Goal: Check status

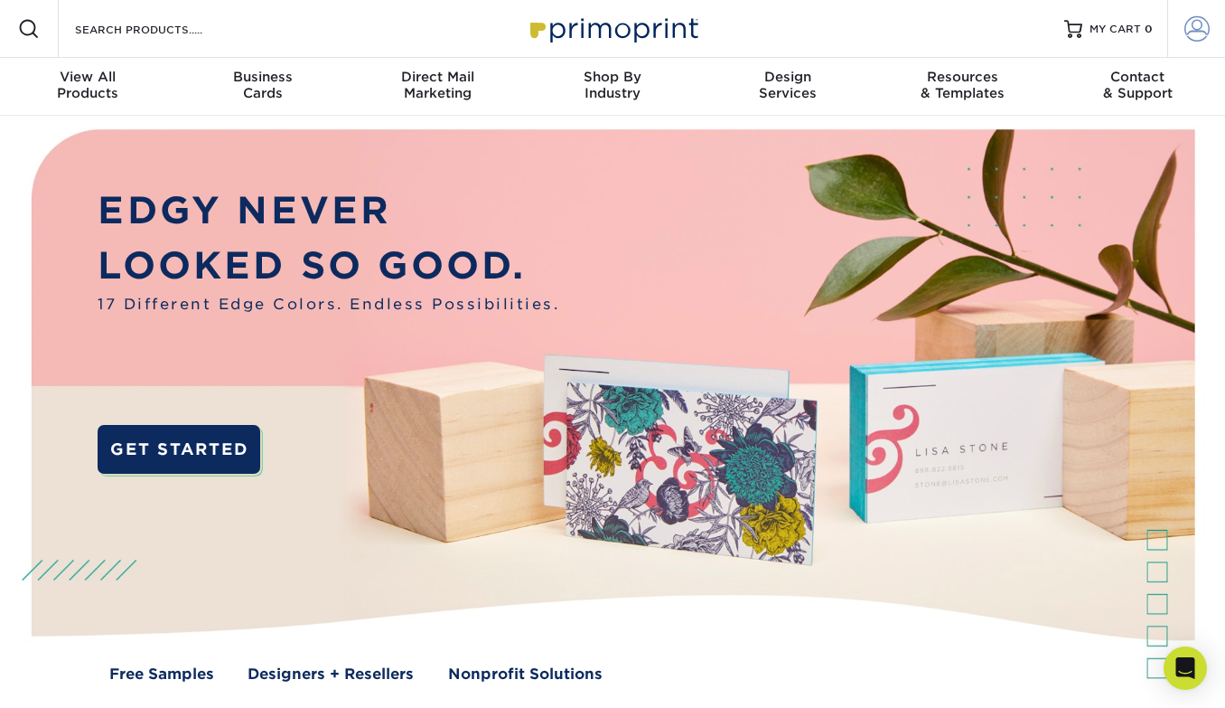
click at [1208, 16] on span at bounding box center [1197, 28] width 25 height 25
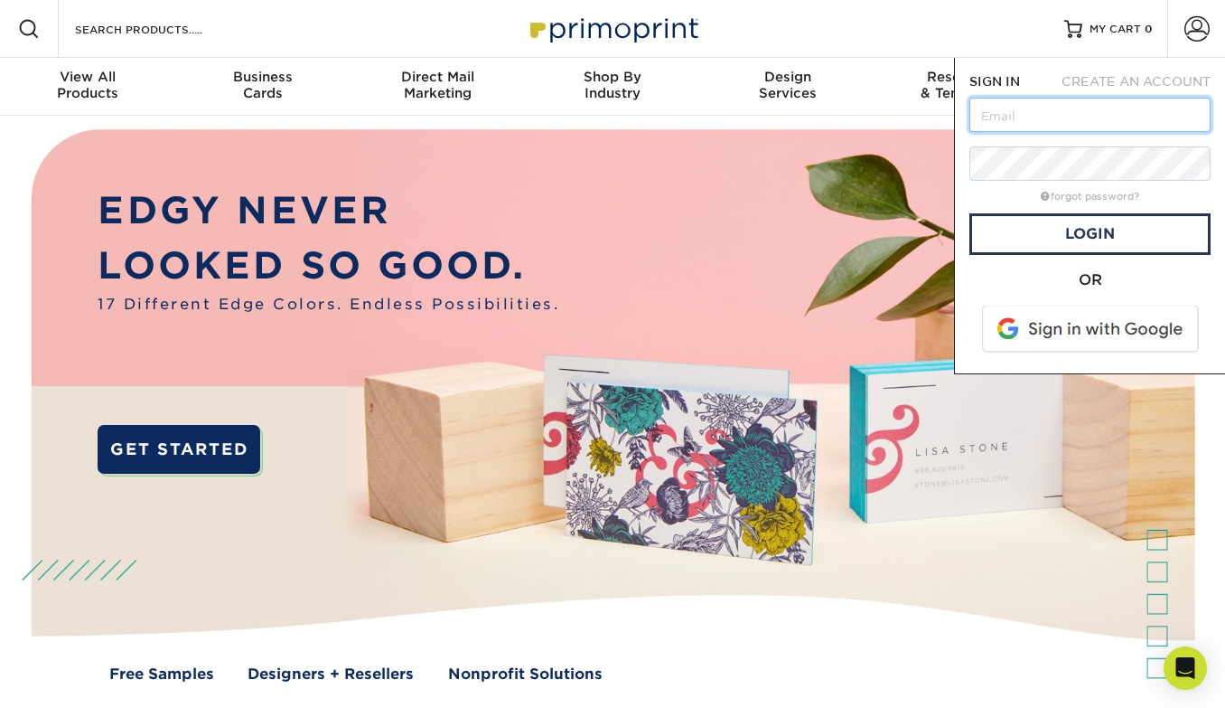
click at [1065, 121] on input "text" at bounding box center [1090, 115] width 241 height 34
type input "[PERSON_NAME][EMAIL_ADDRESS][DOMAIN_NAME]"
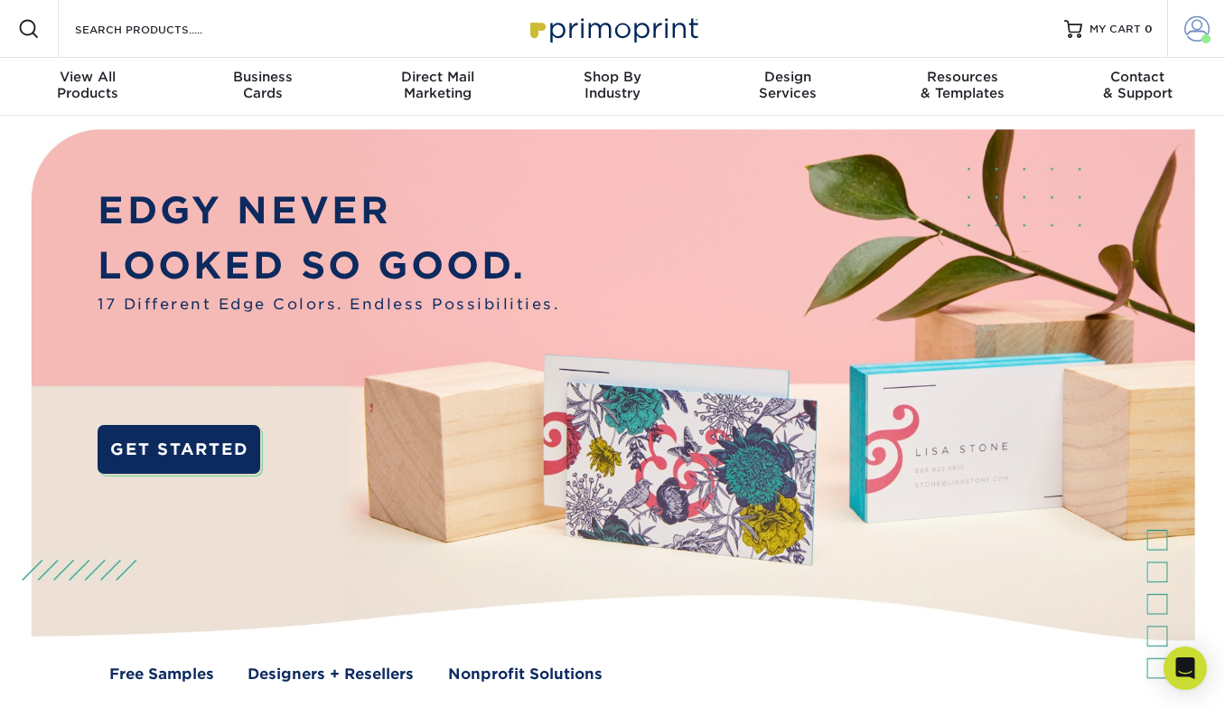
click at [1180, 24] on link "Account" at bounding box center [1197, 29] width 58 height 58
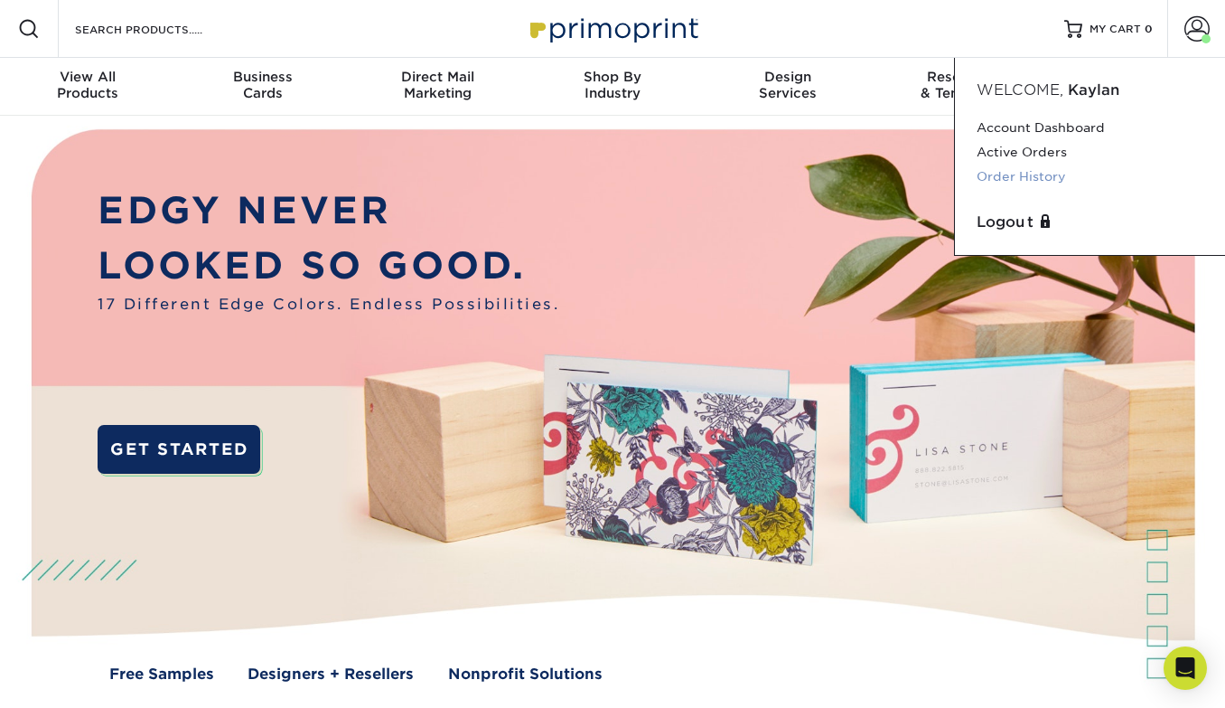
click at [1033, 174] on link "Order History" at bounding box center [1090, 176] width 227 height 24
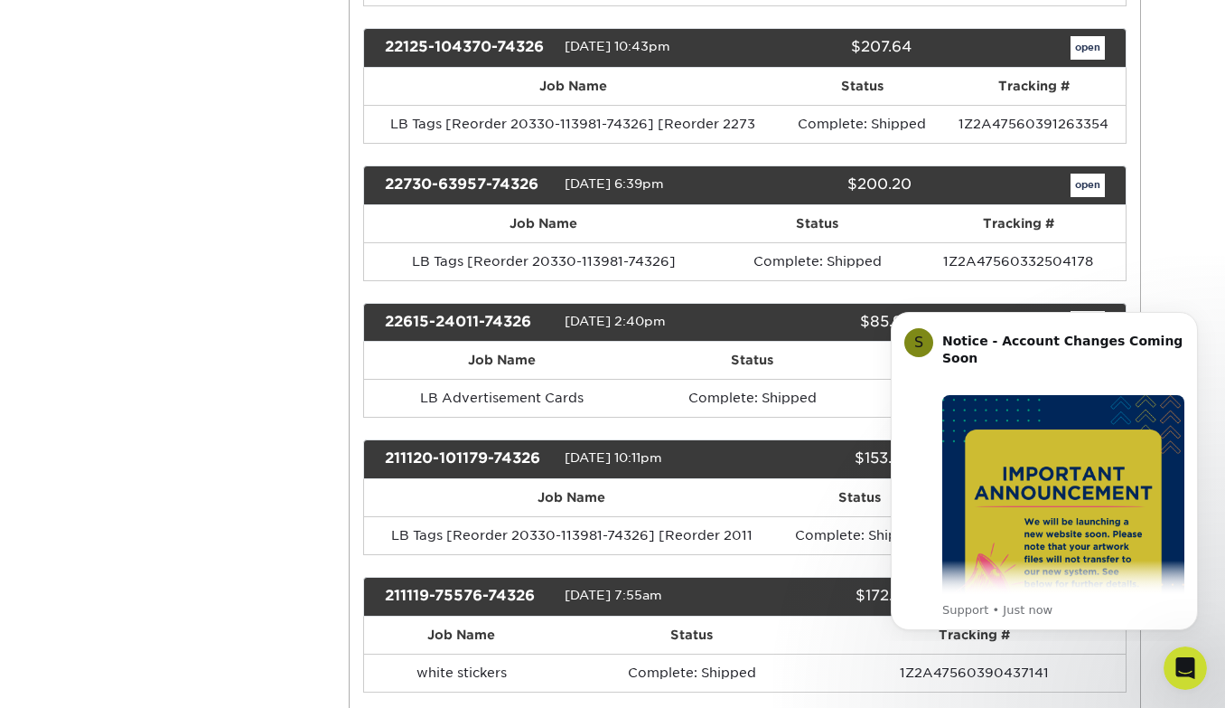
scroll to position [1385, 0]
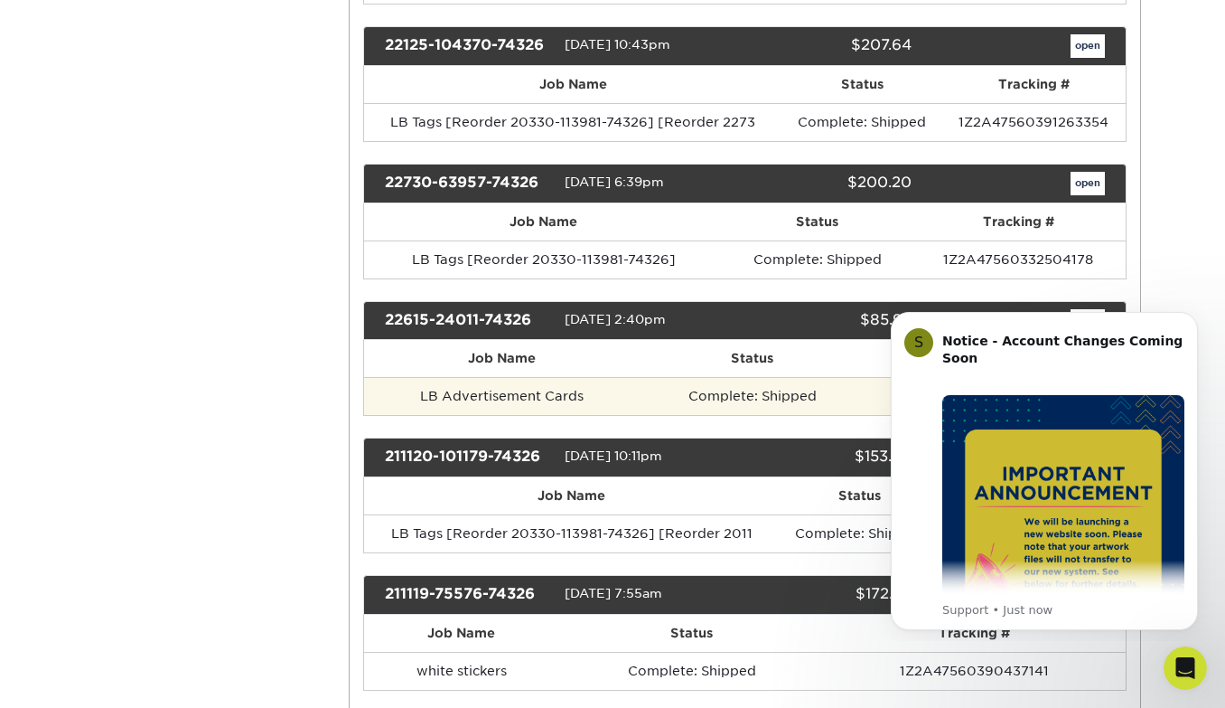
click at [506, 400] on td "LB Advertisement Cards" at bounding box center [502, 396] width 277 height 38
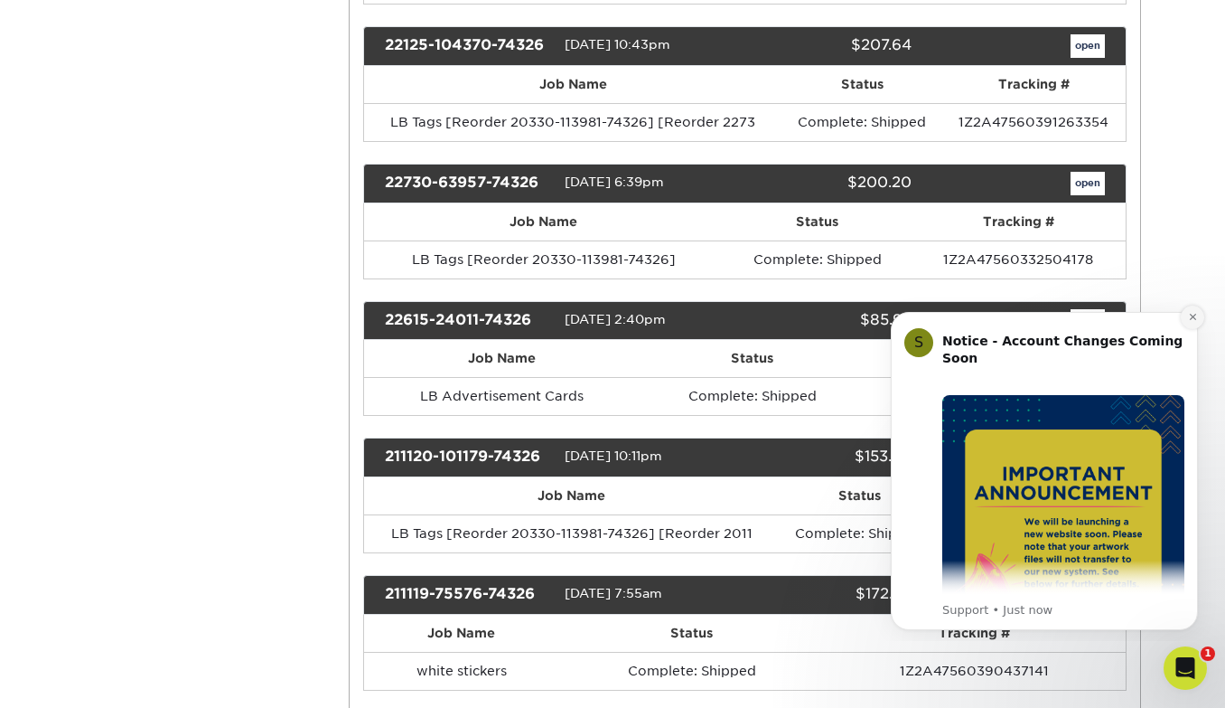
click at [1188, 322] on button "Dismiss notification" at bounding box center [1192, 316] width 23 height 23
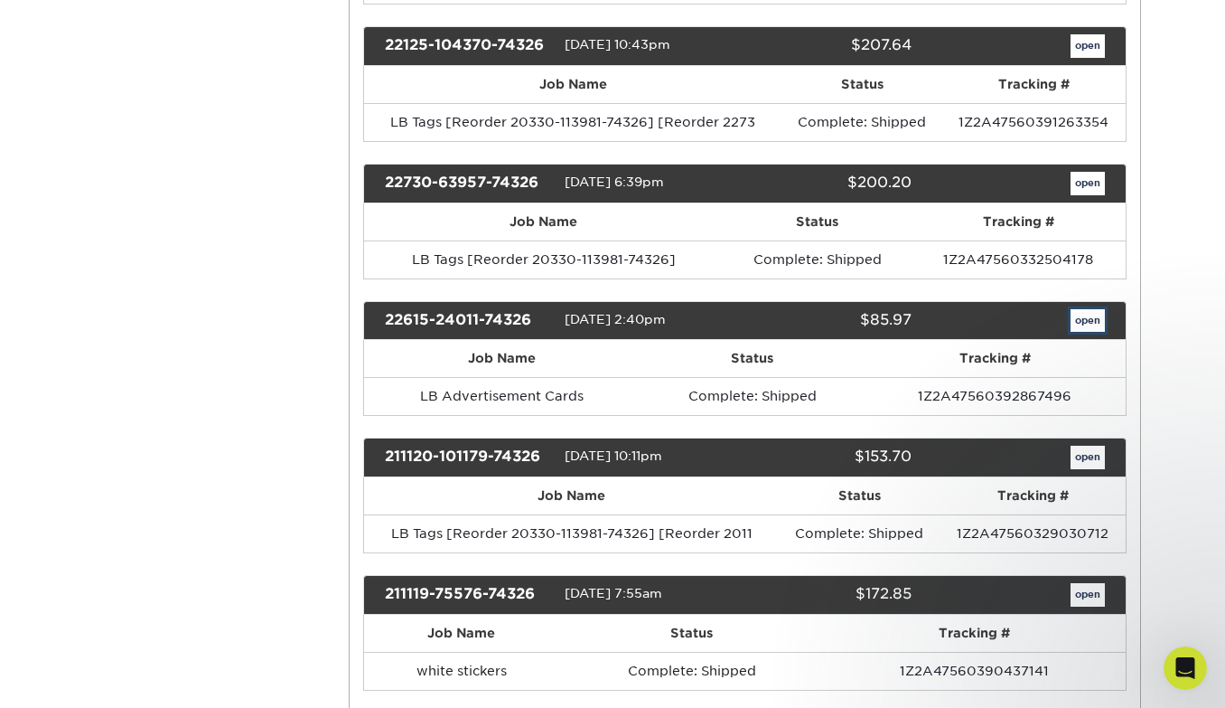
click at [1100, 325] on link "open" at bounding box center [1088, 320] width 34 height 23
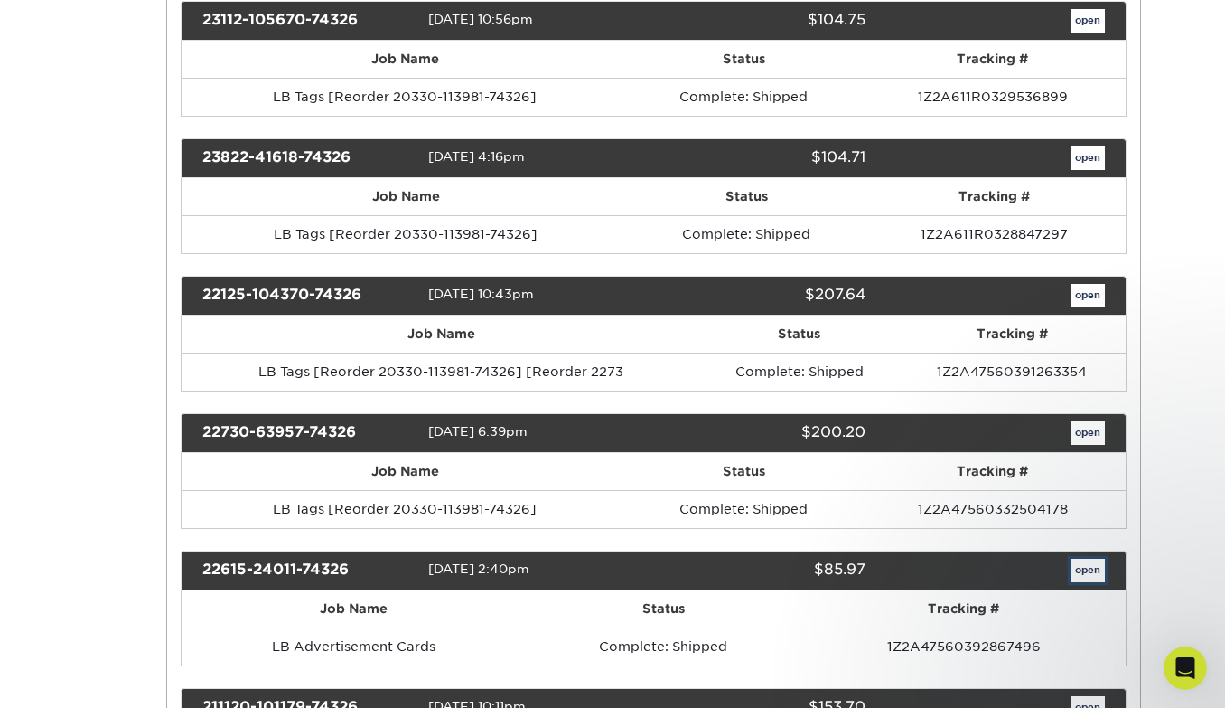
scroll to position [0, 0]
